Goal: Information Seeking & Learning: Learn about a topic

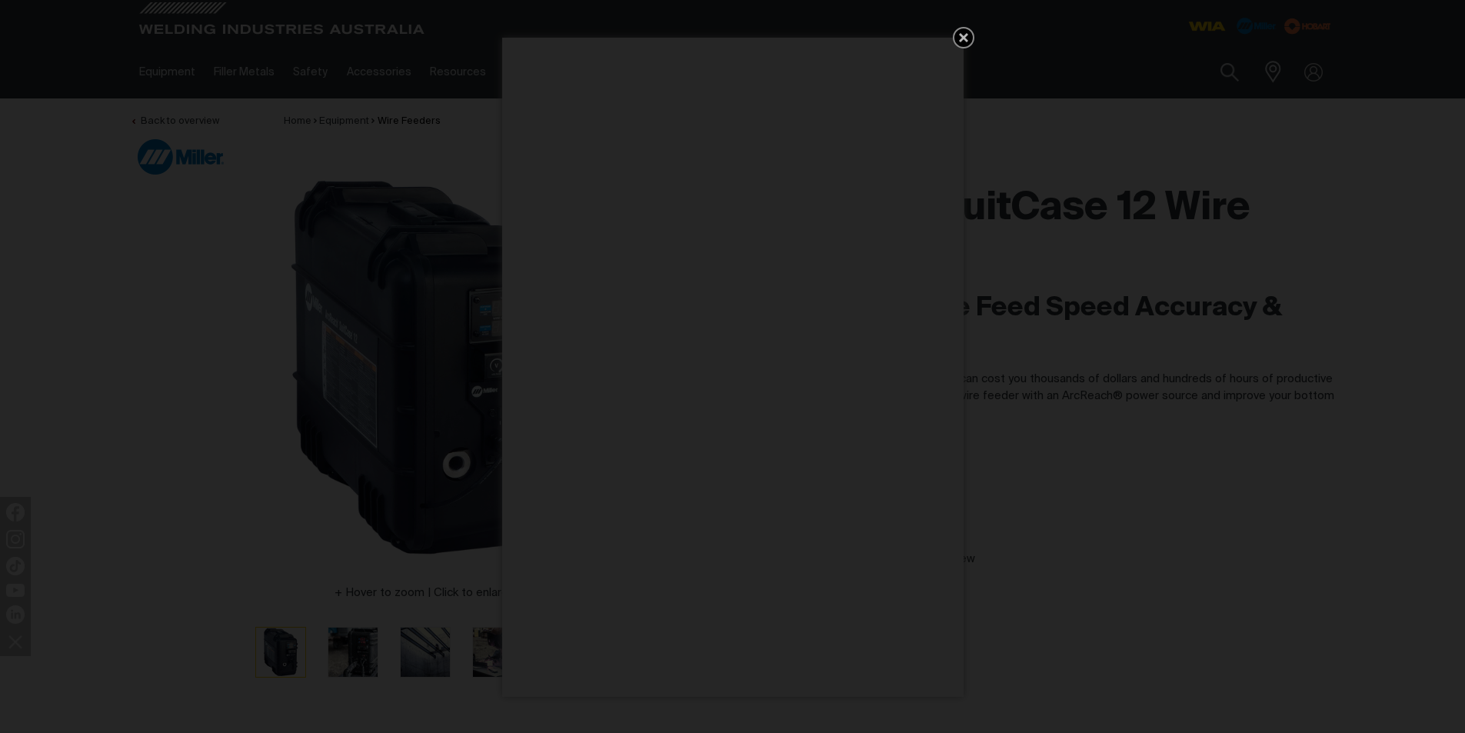
click at [972, 34] on icon "Get 5 WIA Welding Guides Free!" at bounding box center [963, 37] width 18 height 18
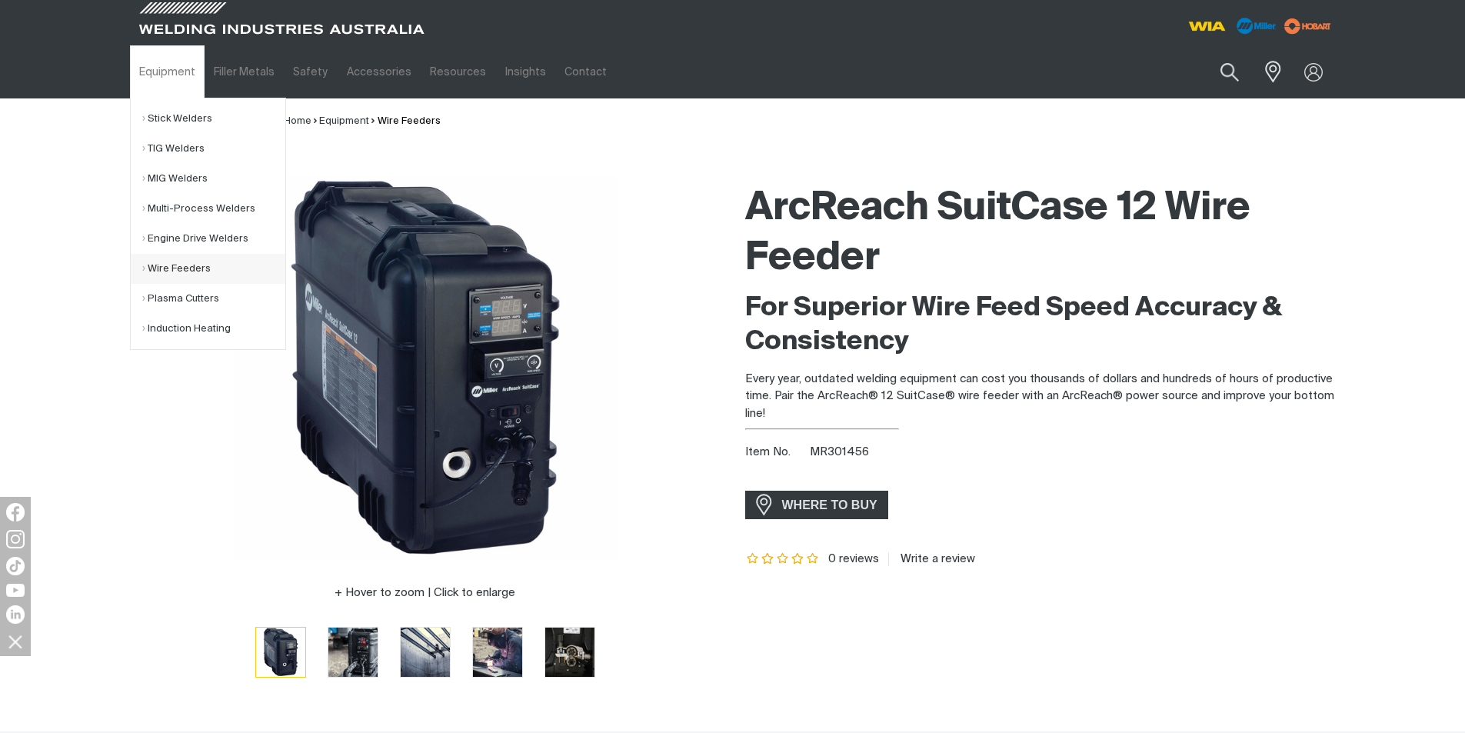
click at [177, 275] on link "Wire Feeders" at bounding box center [213, 269] width 143 height 30
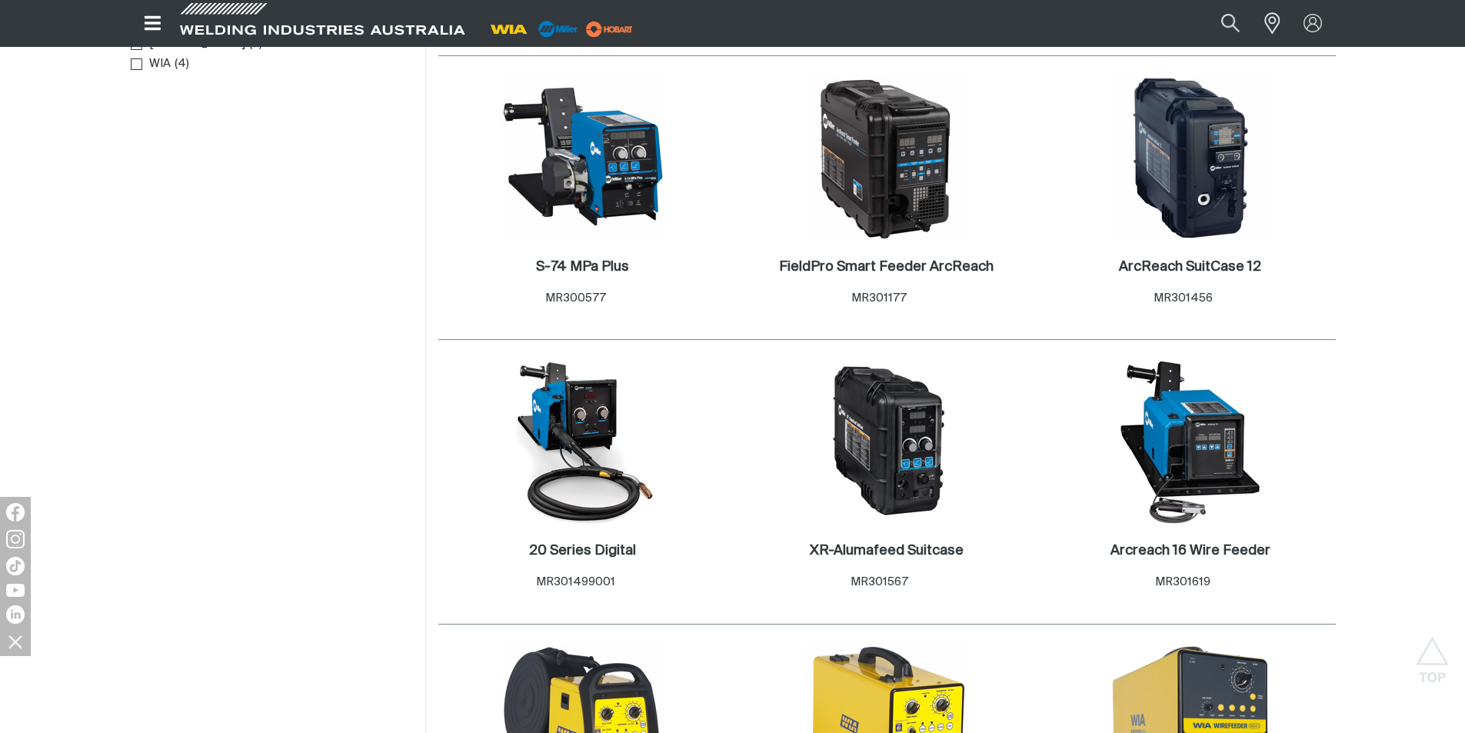
scroll to position [846, 0]
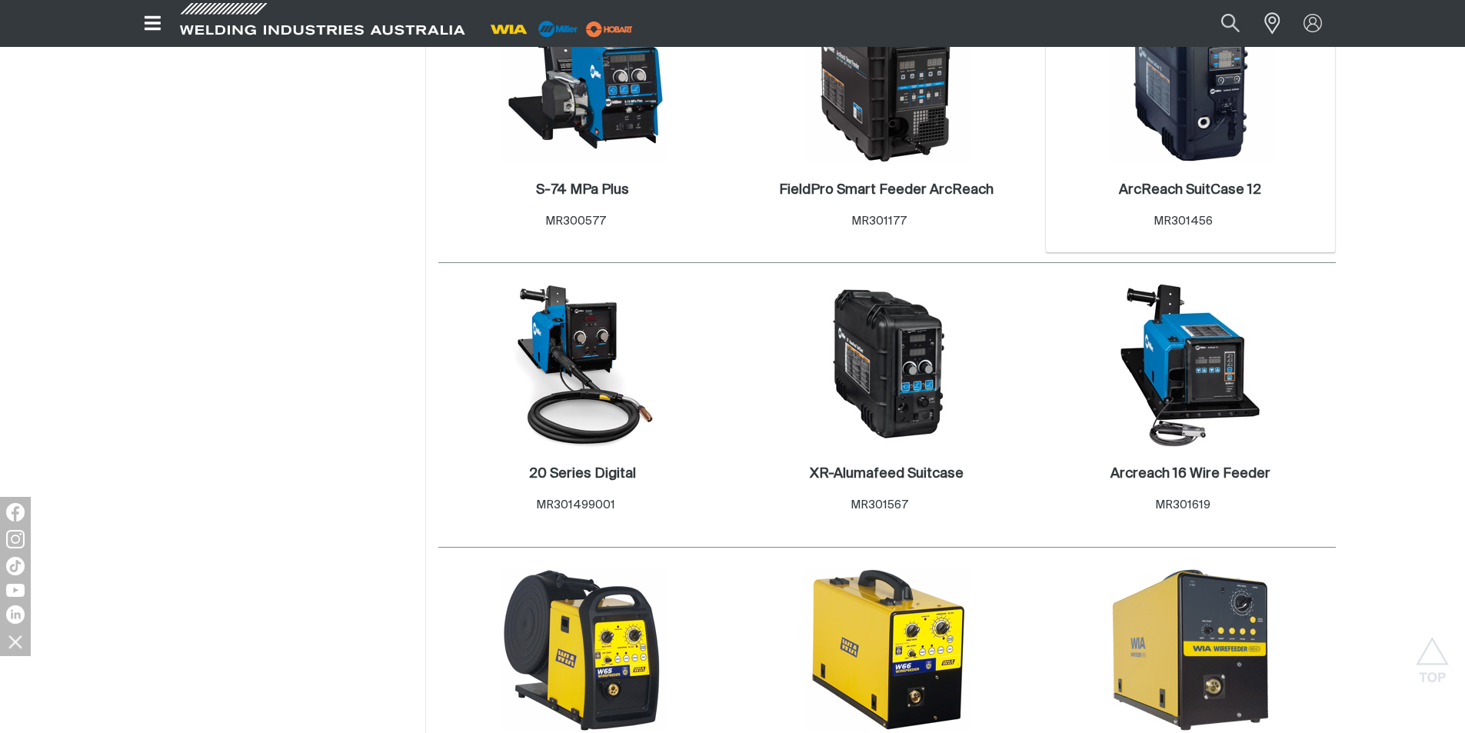
click at [1149, 171] on div "ArcReach SuitCase 12 . Item No. MR301456" at bounding box center [1191, 209] width 275 height 90
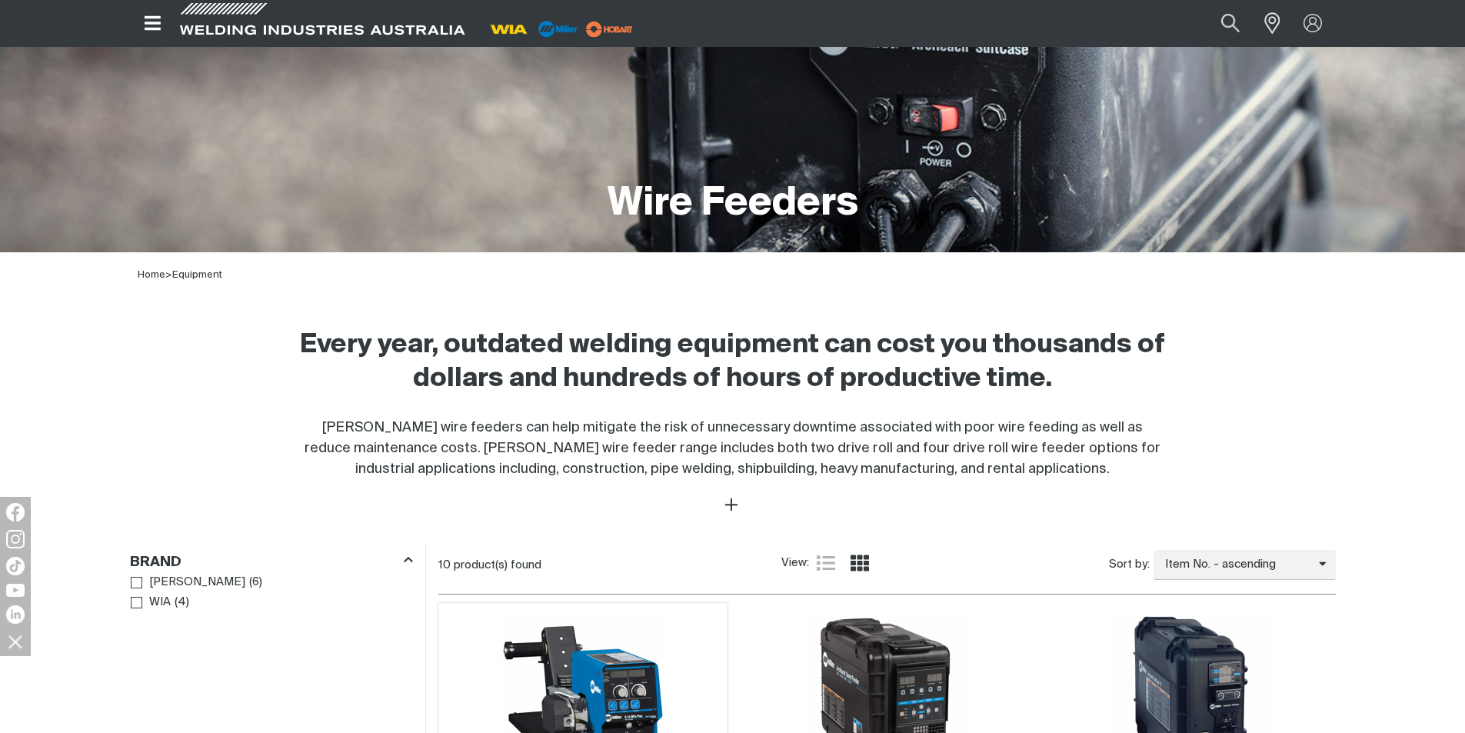
scroll to position [154, 0]
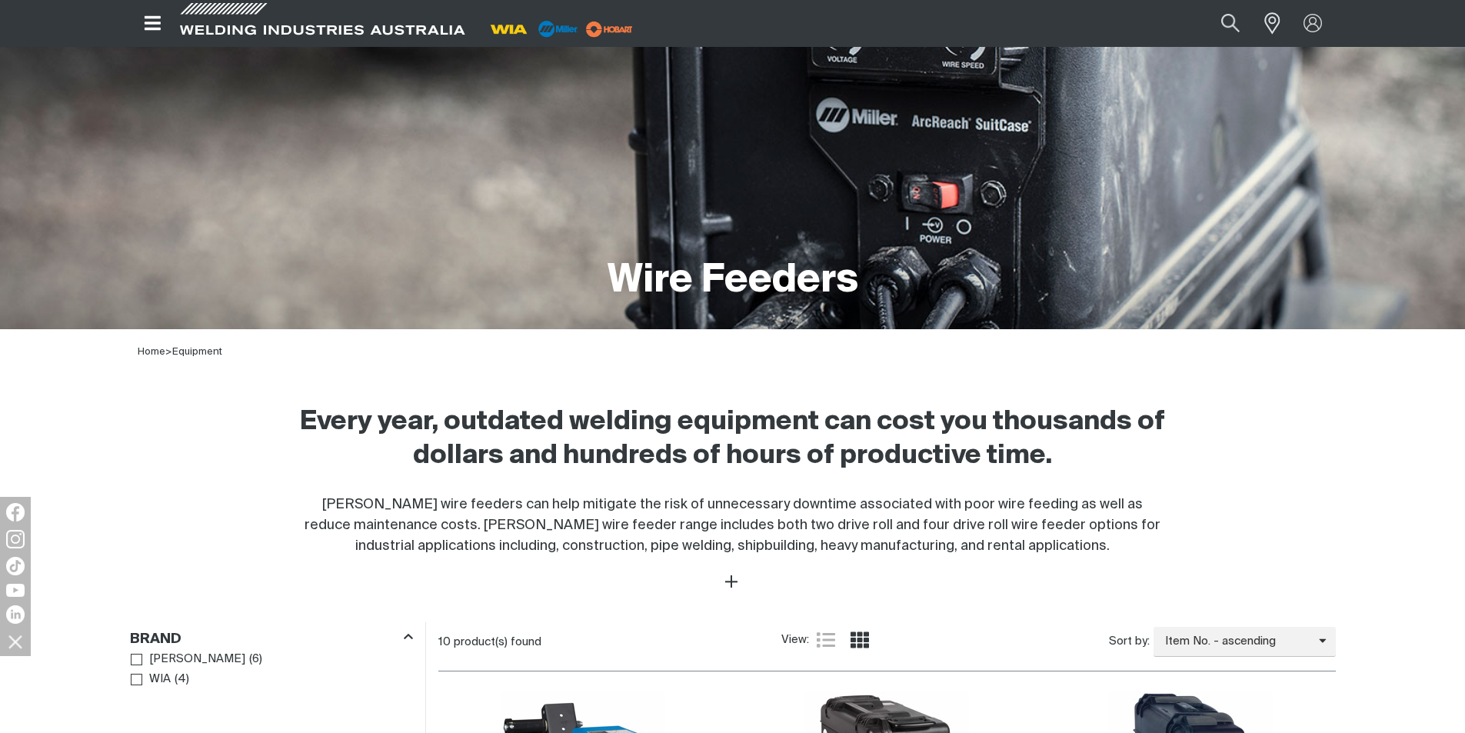
click at [147, 35] on button "Open top menu" at bounding box center [153, 23] width 46 height 46
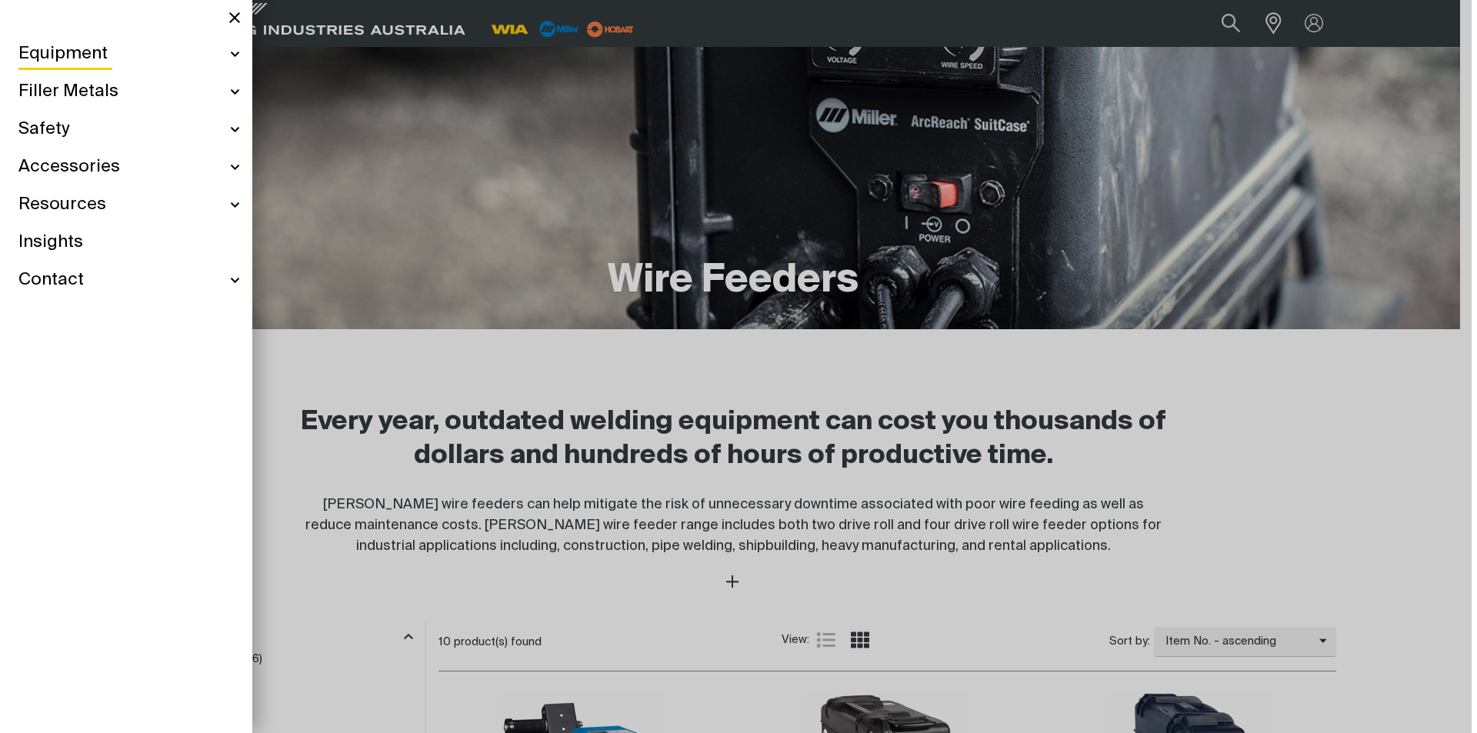
scroll to position [151, 0]
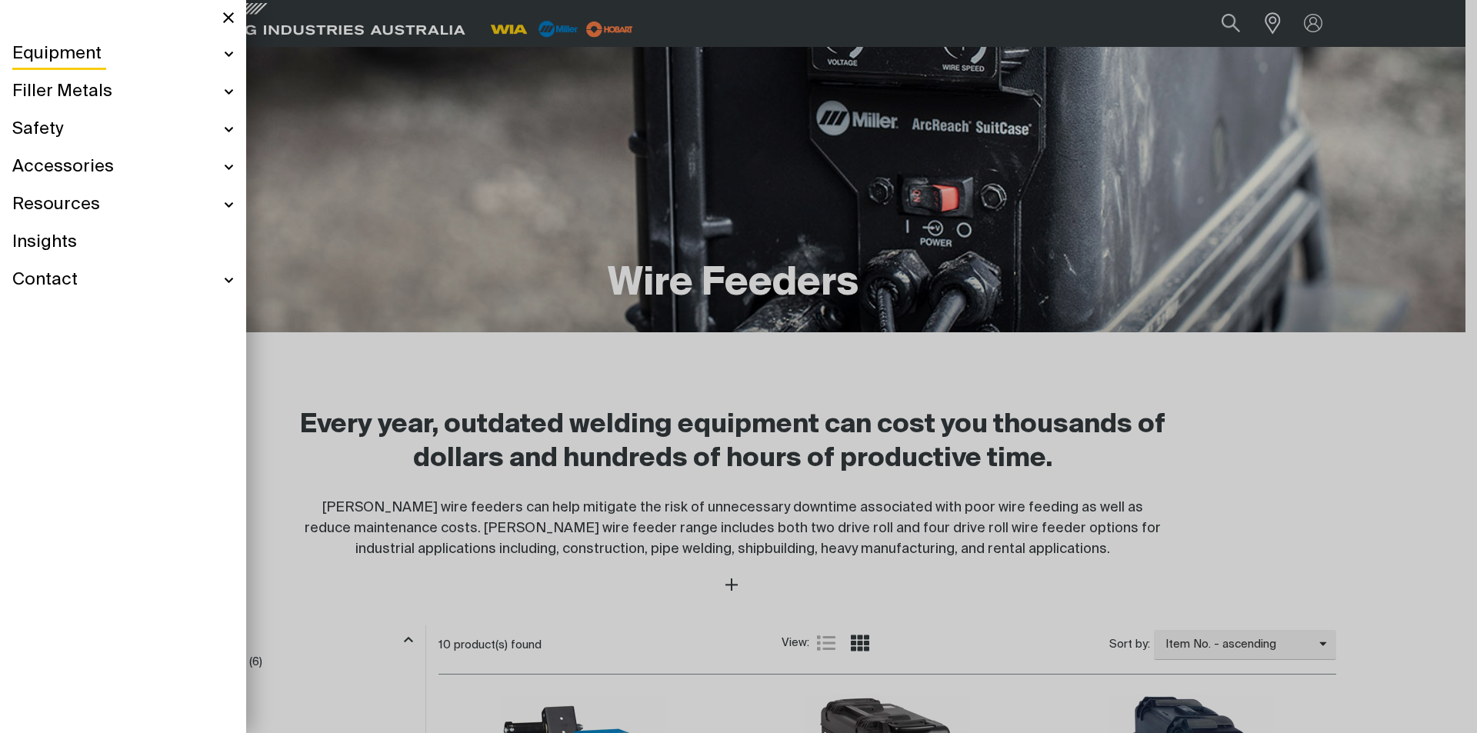
click at [230, 49] on div "Equipment" at bounding box center [122, 54] width 221 height 38
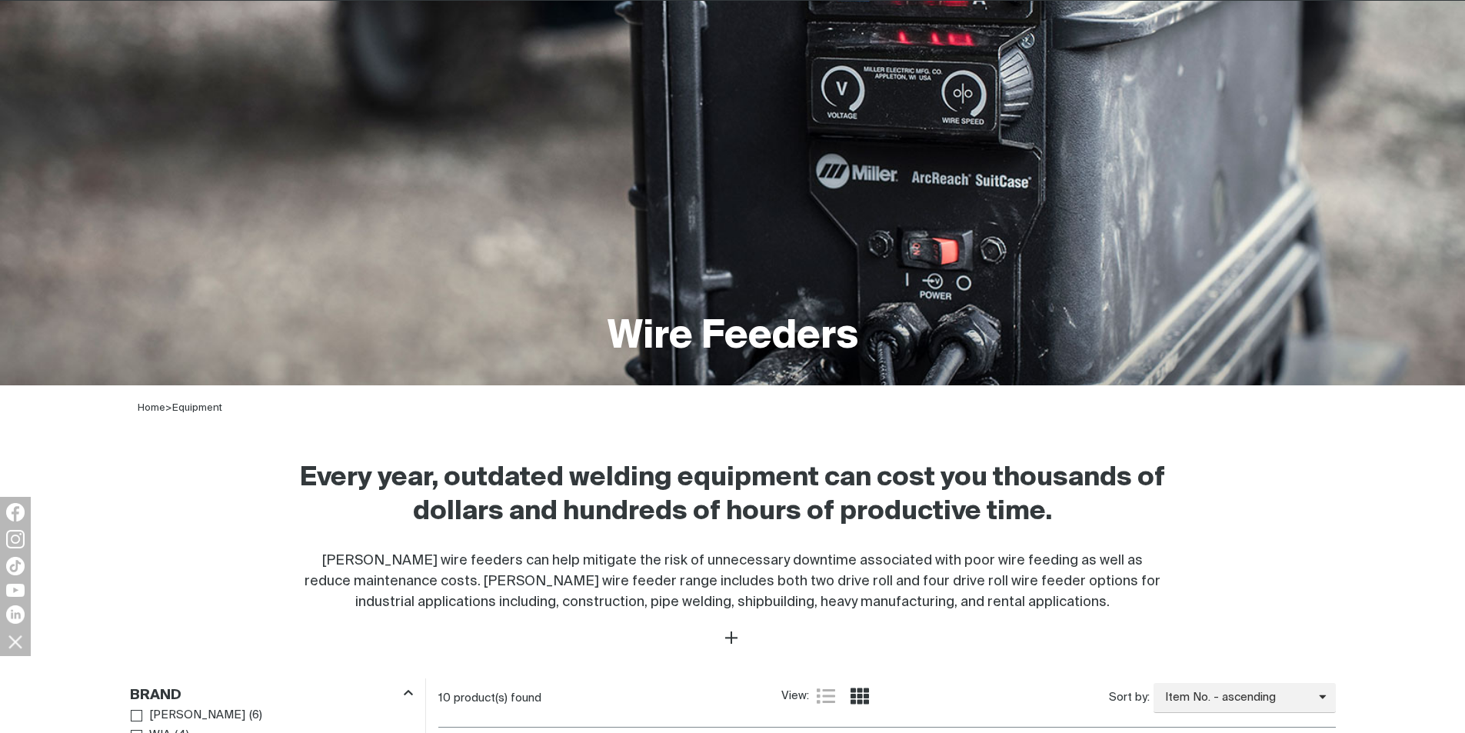
scroll to position [0, 0]
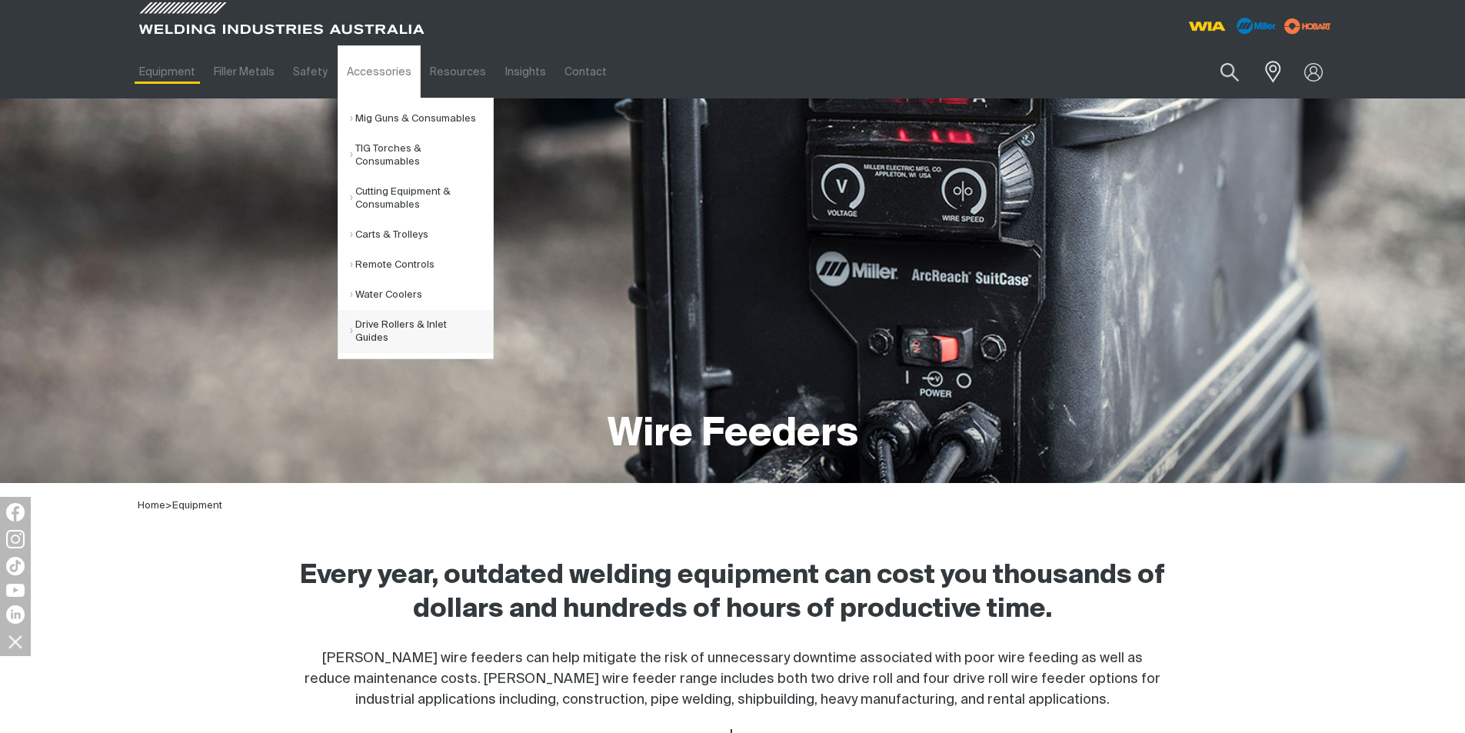
click at [379, 325] on link "Drive Rollers & Inlet Guides" at bounding box center [421, 331] width 143 height 43
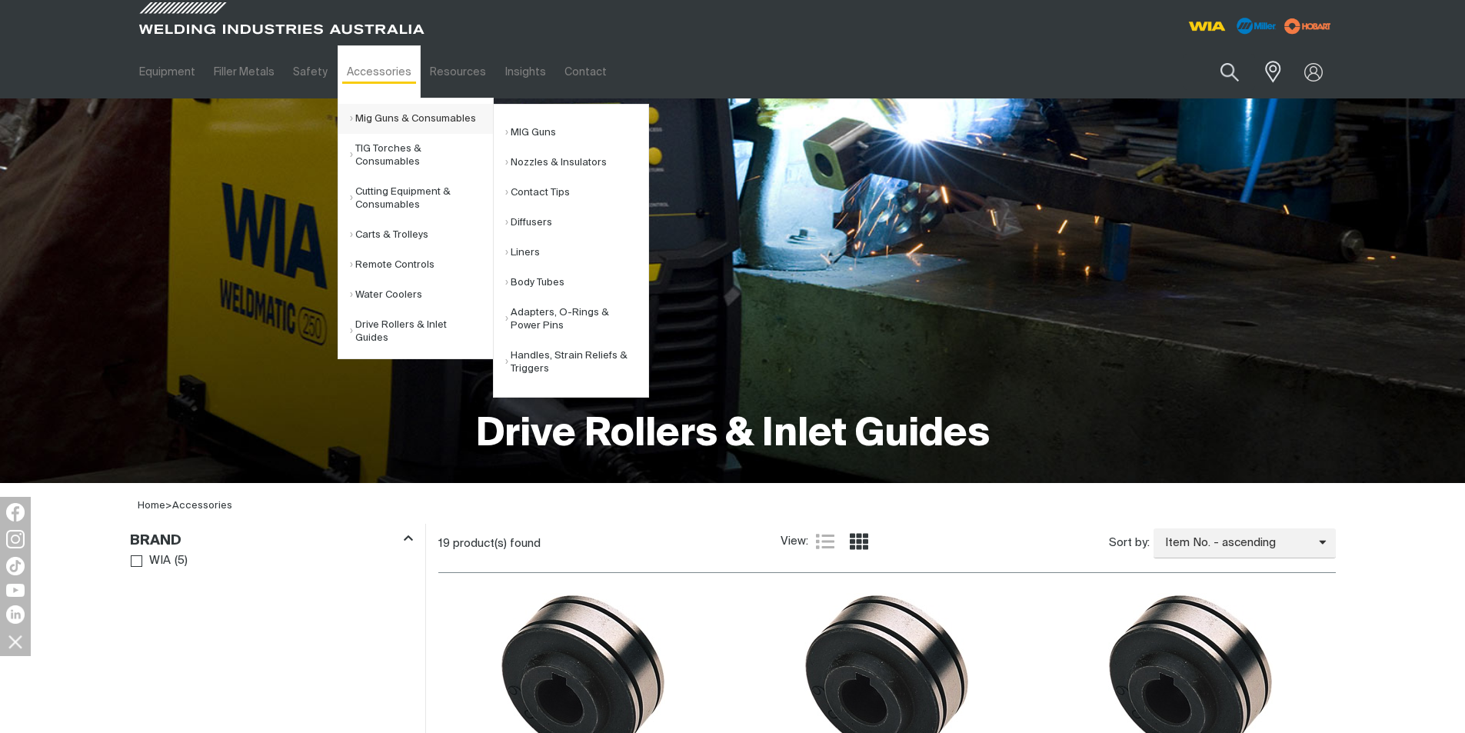
click at [384, 126] on link "Mig Guns & Consumables" at bounding box center [421, 119] width 143 height 30
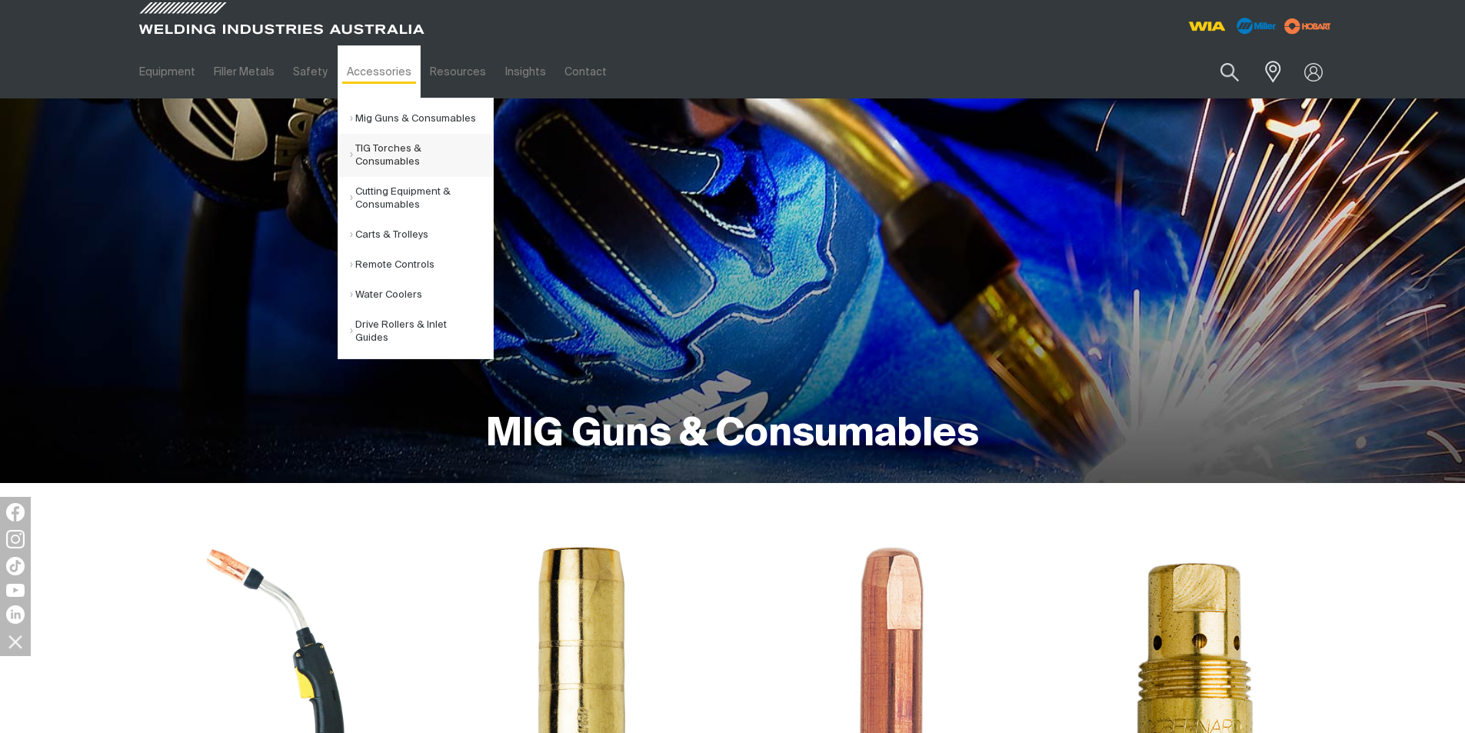
click at [387, 156] on link "TIG Torches & Consumables" at bounding box center [421, 155] width 143 height 43
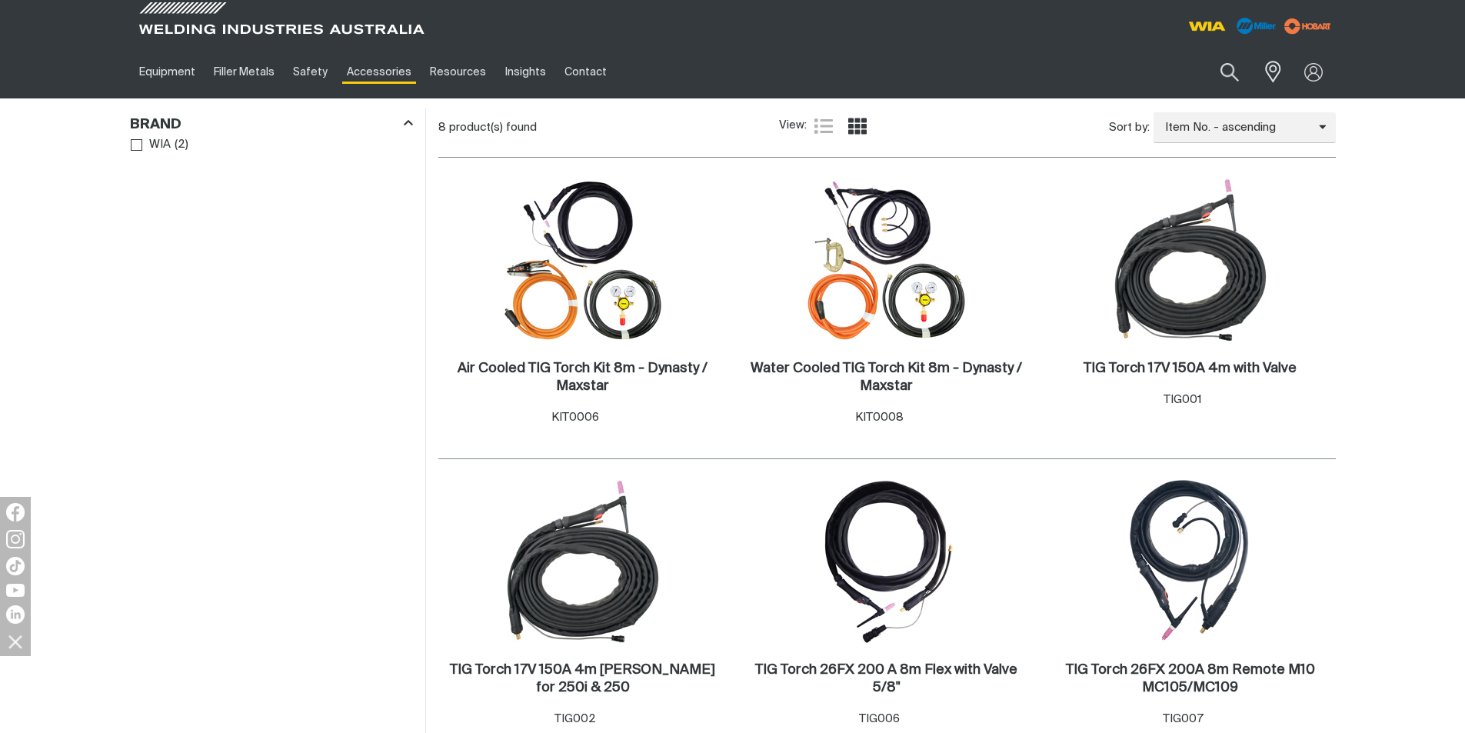
click at [198, 377] on div "Filters: Brand WIA ( 2 )" at bounding box center [272, 706] width 308 height 1197
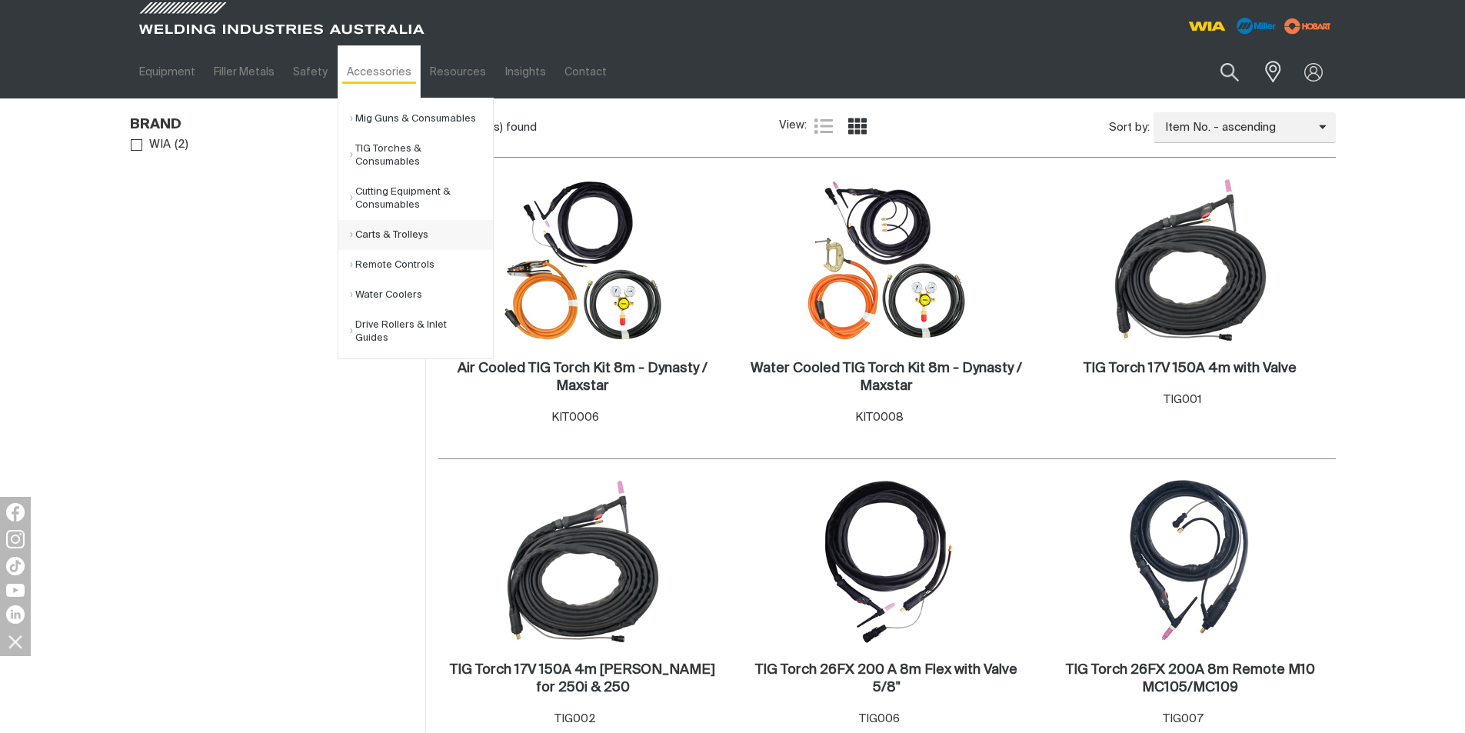
click at [364, 238] on link "Carts & Trolleys" at bounding box center [421, 235] width 143 height 30
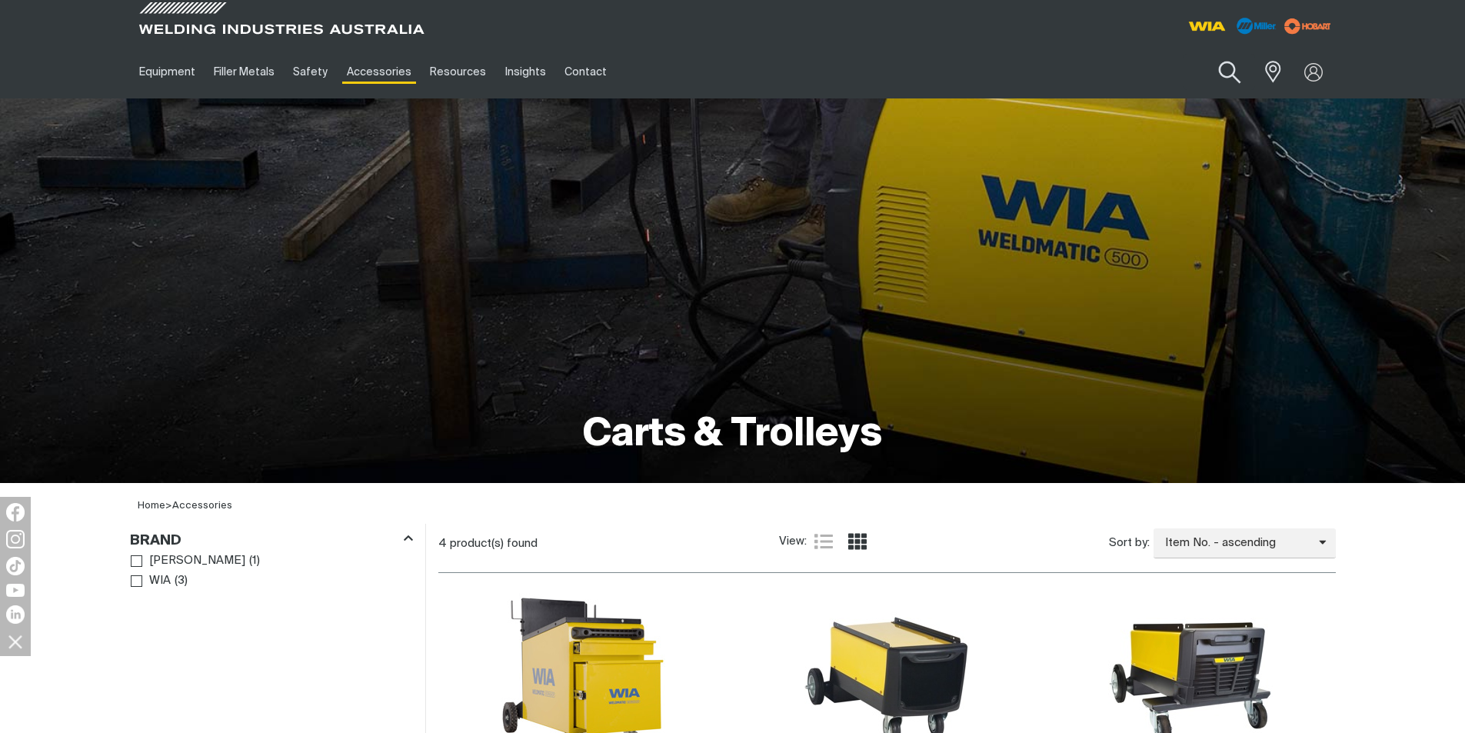
click at [1217, 72] on button "Search products" at bounding box center [1229, 73] width 62 height 44
click at [1198, 51] on button "Search products" at bounding box center [1229, 73] width 62 height 44
click at [1203, 77] on button "Search products" at bounding box center [1229, 73] width 62 height 44
click at [1115, 82] on input "Search" at bounding box center [1135, 72] width 237 height 35
type input "clamp"
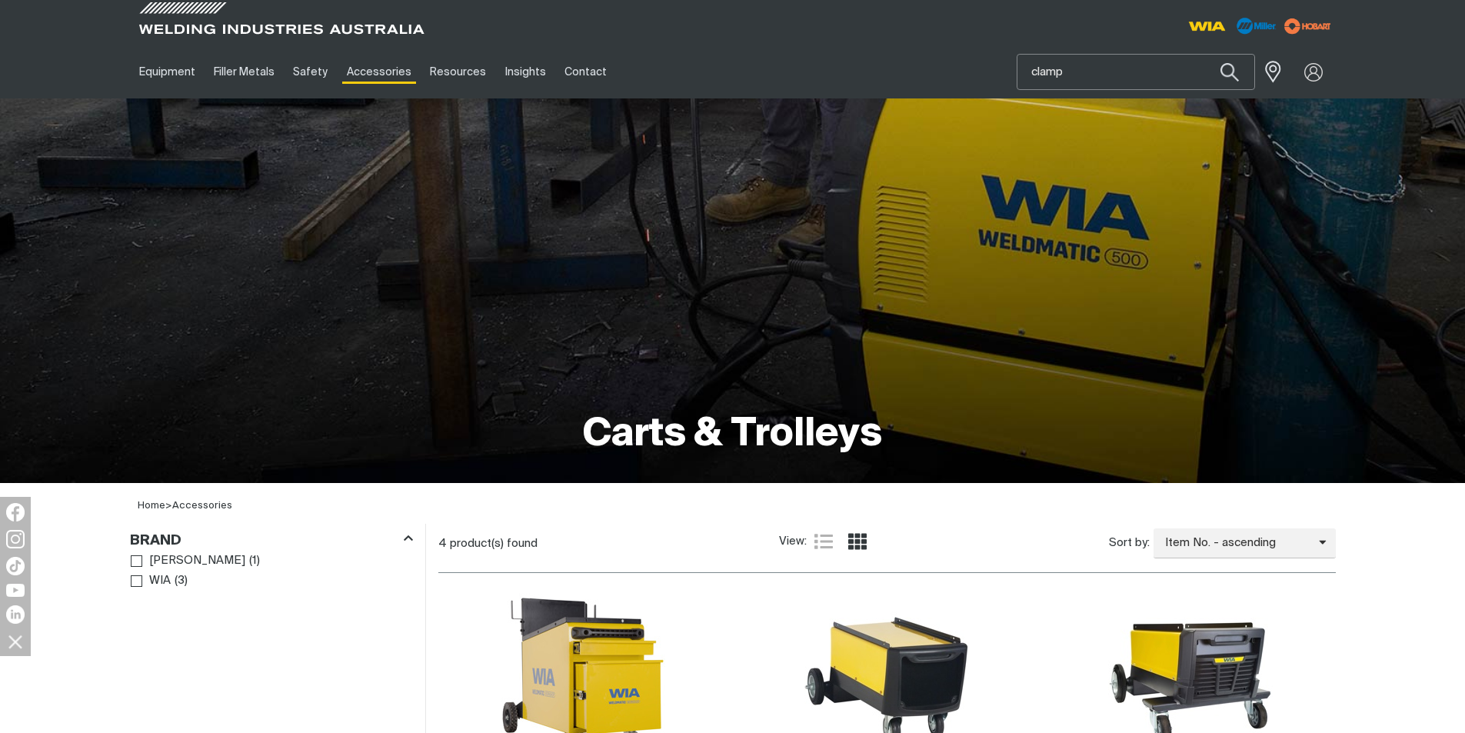
click at [1204, 54] on button "Search products" at bounding box center [1230, 72] width 52 height 36
